Goal: Check status: Check status

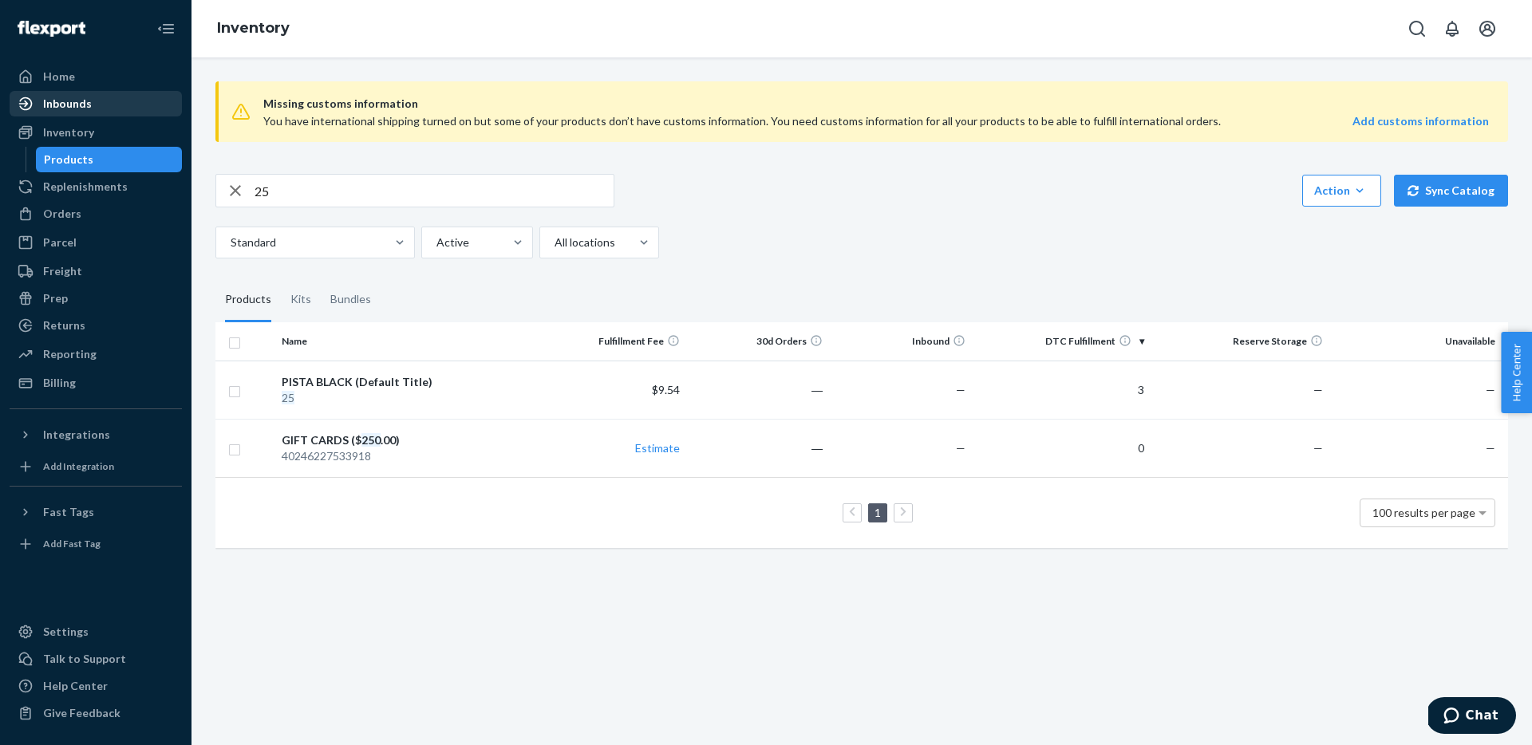
click at [67, 109] on div "Inbounds" at bounding box center [67, 104] width 49 height 16
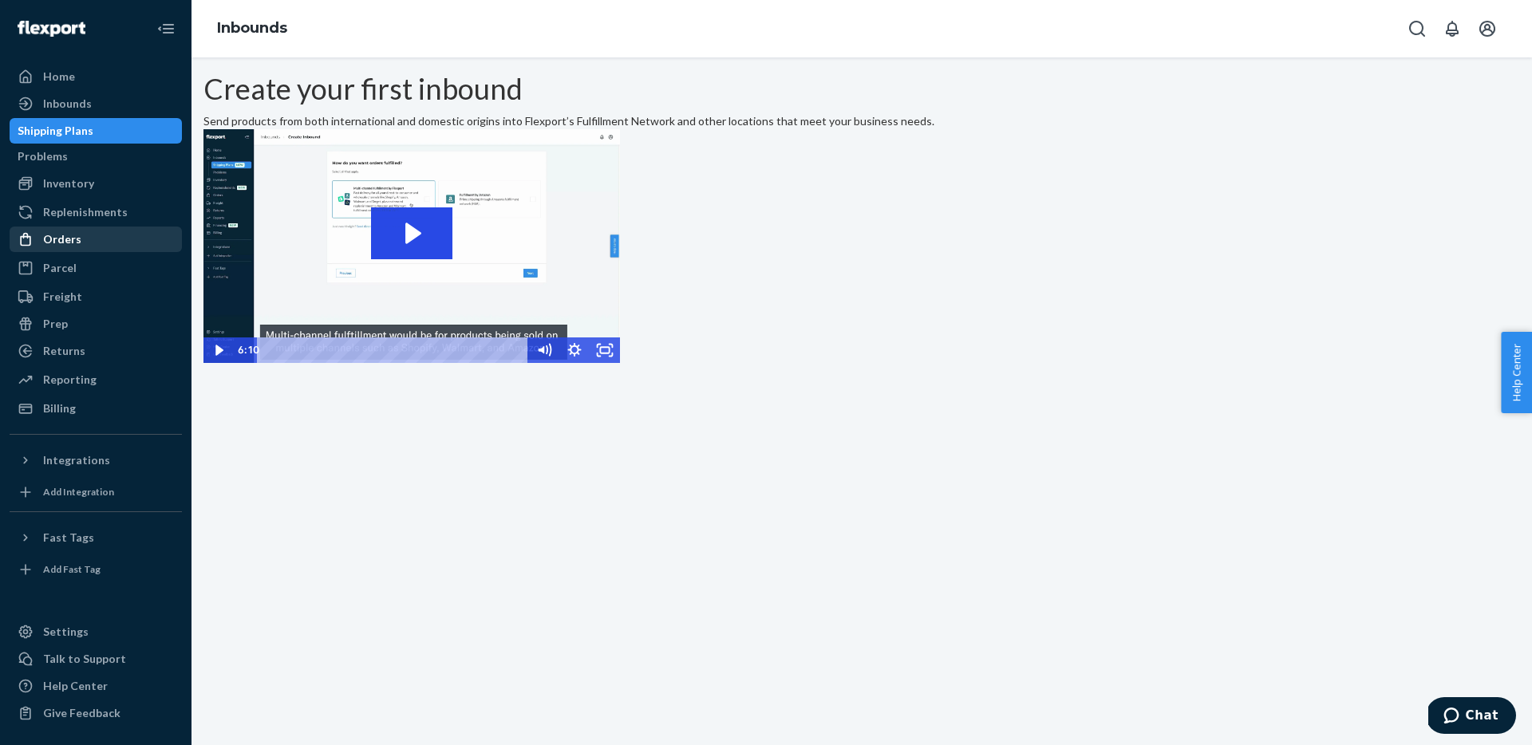
click at [68, 240] on div "Orders" at bounding box center [62, 239] width 38 height 16
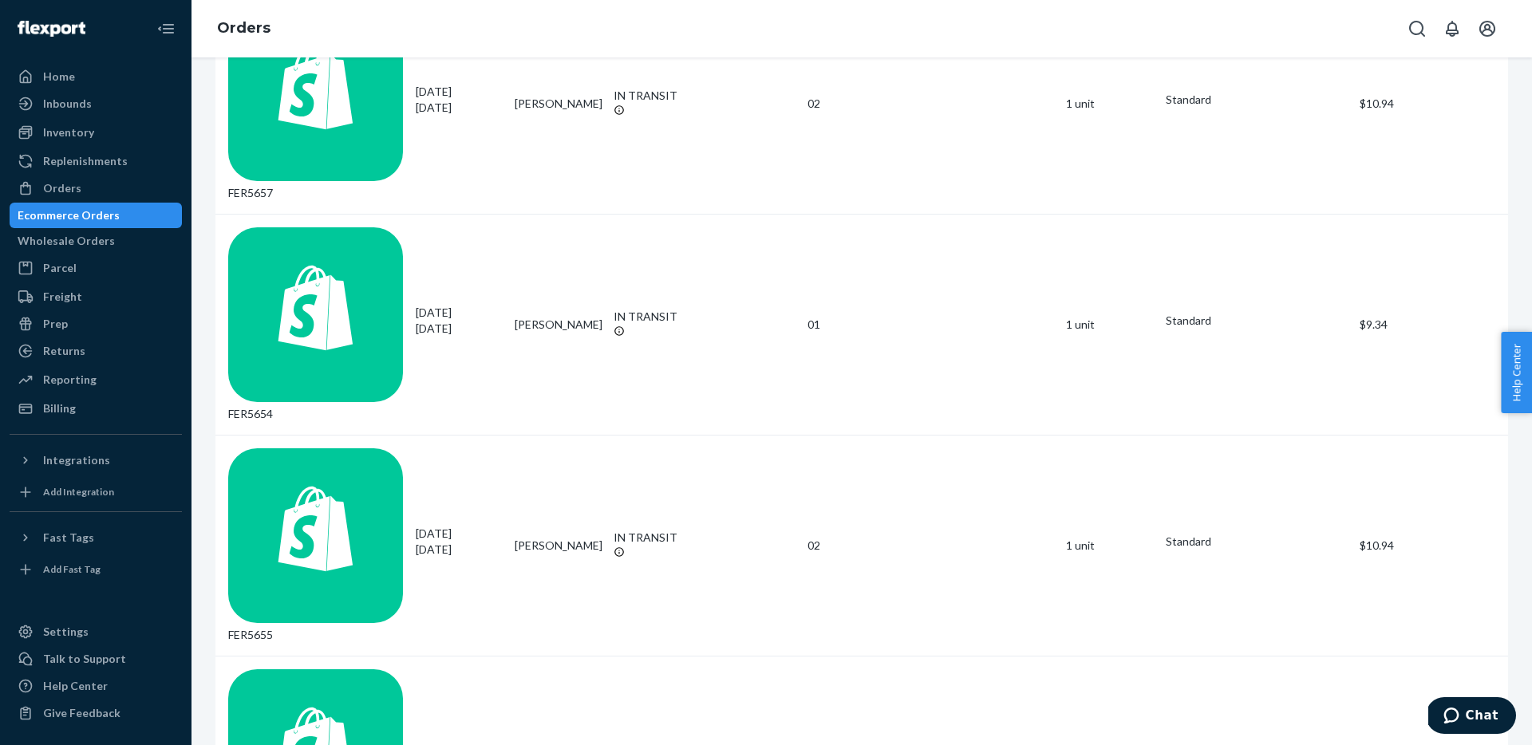
scroll to position [700, 0]
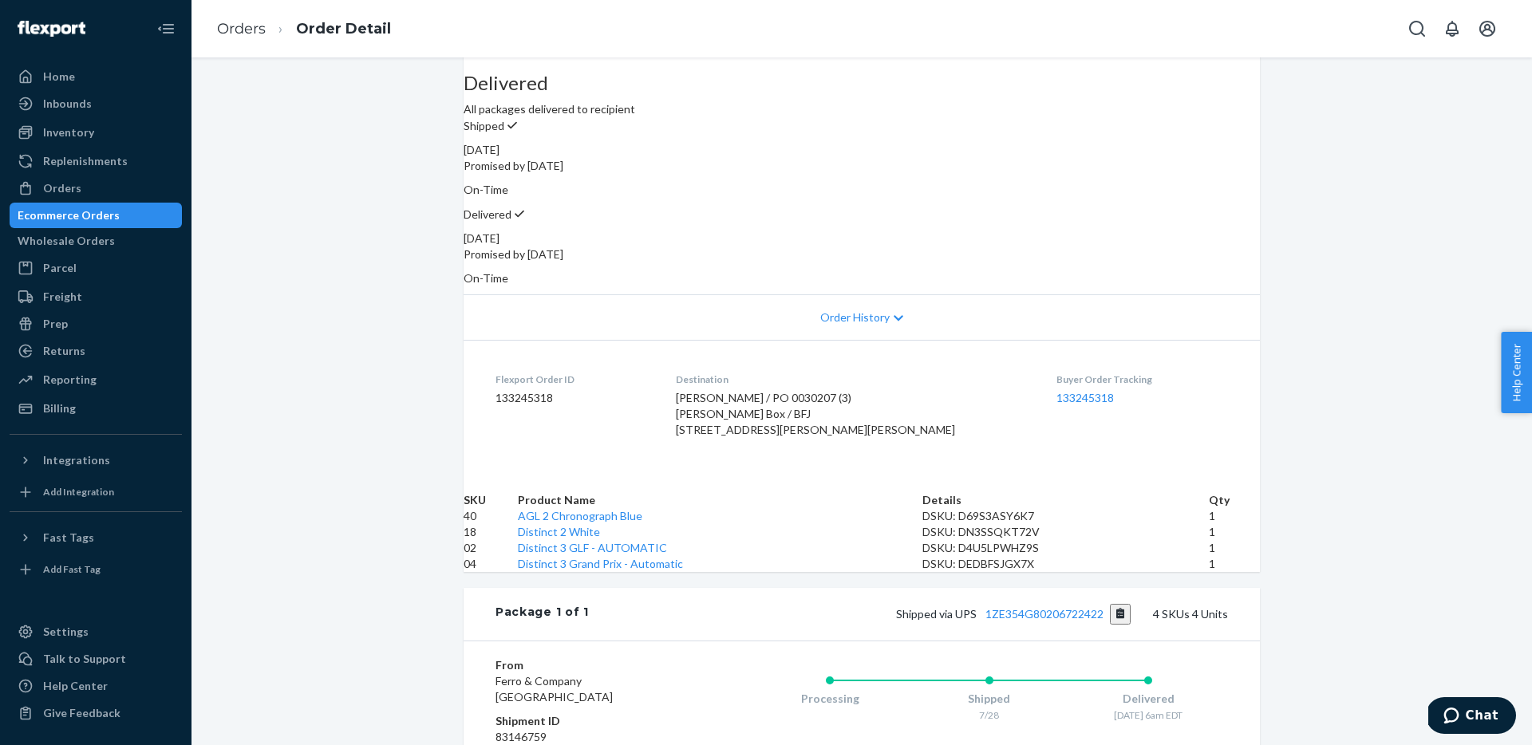
scroll to position [131, 0]
drag, startPoint x: 716, startPoint y: 373, endPoint x: 801, endPoint y: 432, distance: 103.1
click at [801, 433] on div "[PERSON_NAME] / PO 0030207 (3) [PERSON_NAME] Box / BFJ [STREET_ADDRESS][PERSON_…" at bounding box center [853, 412] width 355 height 48
copy span "[PERSON_NAME] / PO 0030207 (3) [PERSON_NAME] Box / BFJ [STREET_ADDRESS][PERSON_…"
